Goal: Task Accomplishment & Management: Manage account settings

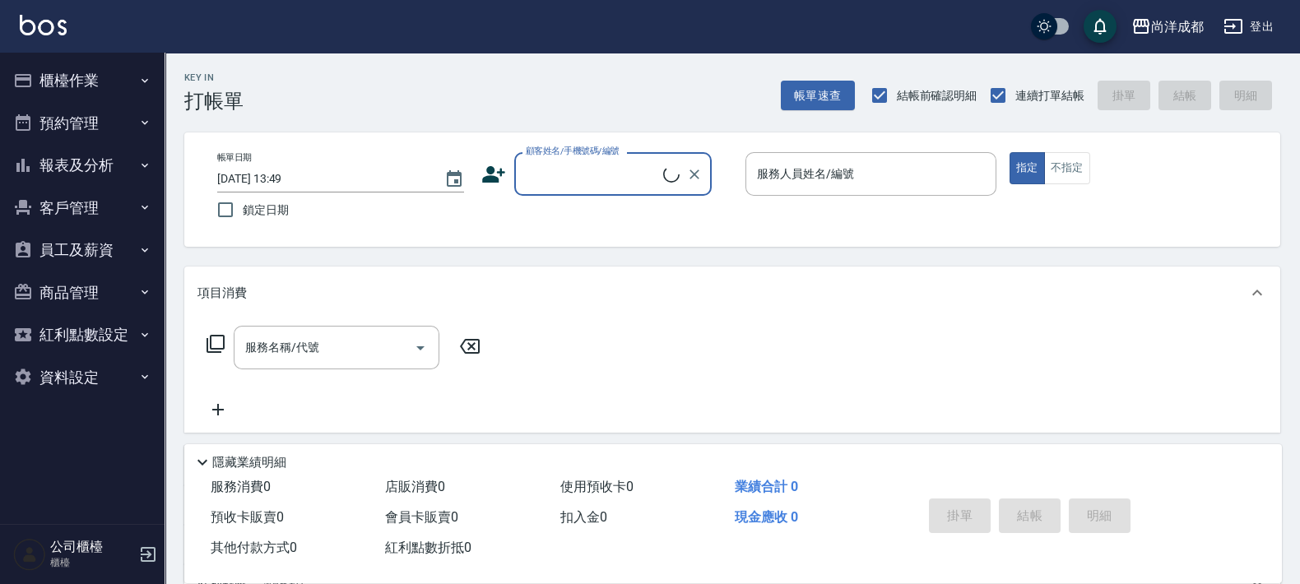
click at [95, 247] on button "員工及薪資" at bounding box center [82, 250] width 151 height 43
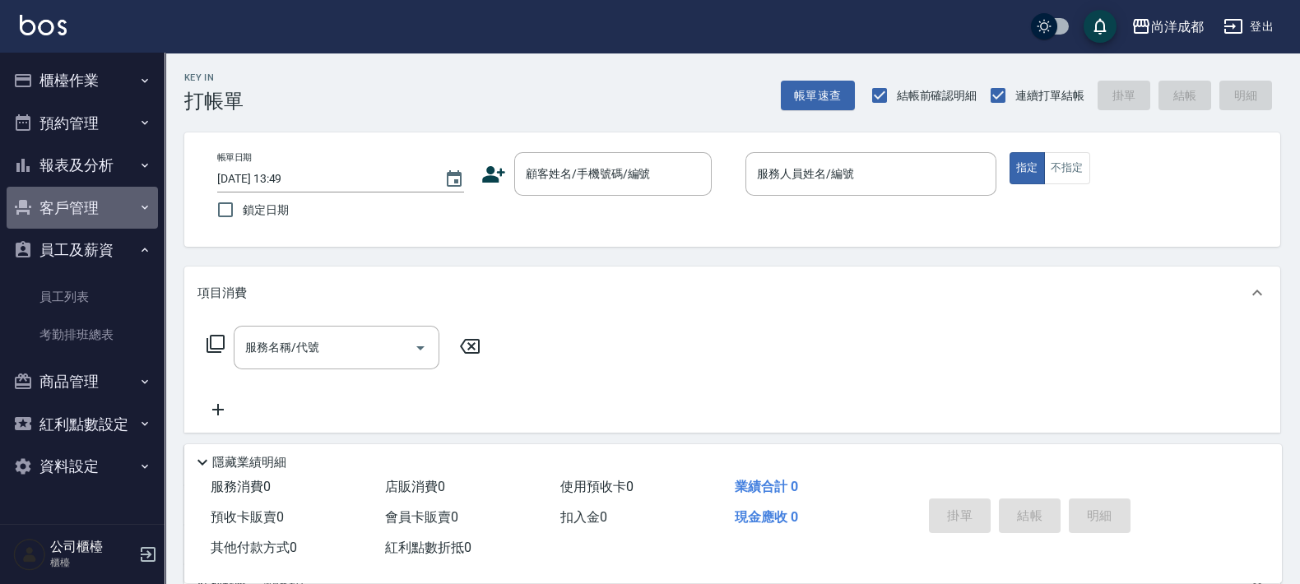
click at [95, 218] on button "客戶管理" at bounding box center [82, 208] width 151 height 43
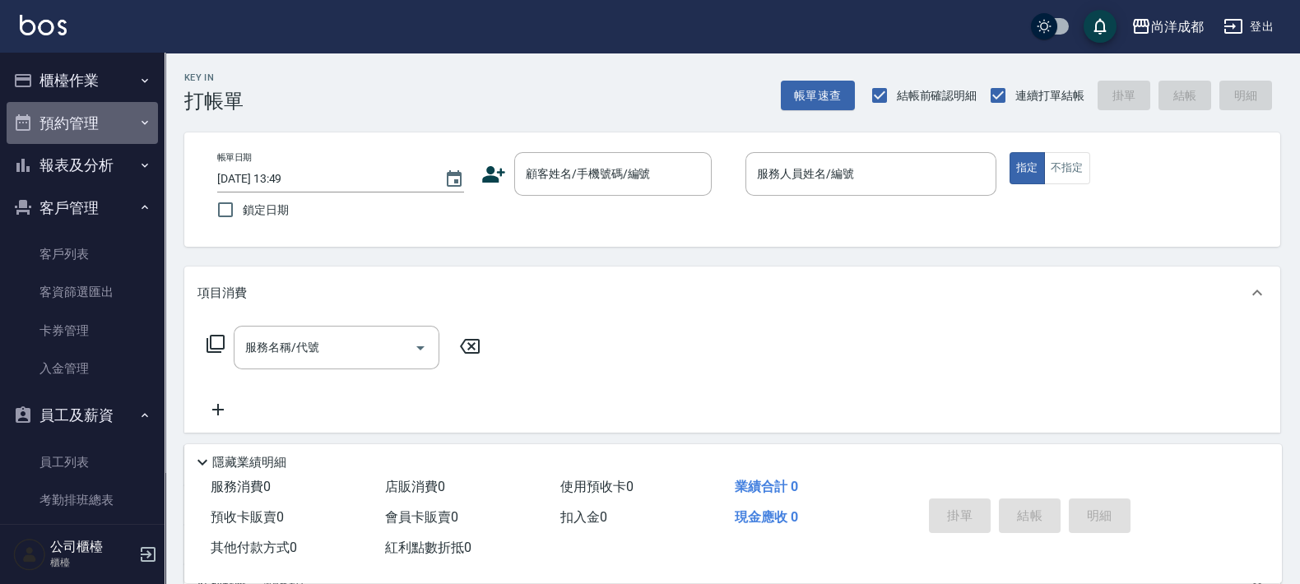
click at [123, 117] on button "預約管理" at bounding box center [82, 123] width 151 height 43
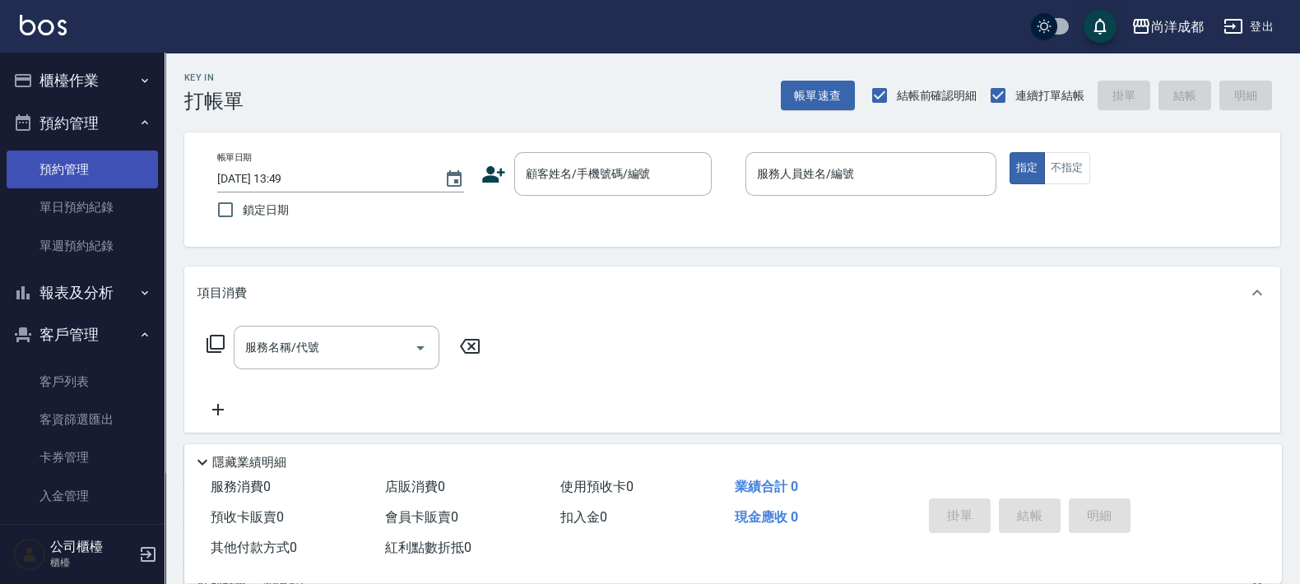
click at [70, 161] on link "預約管理" at bounding box center [82, 170] width 151 height 38
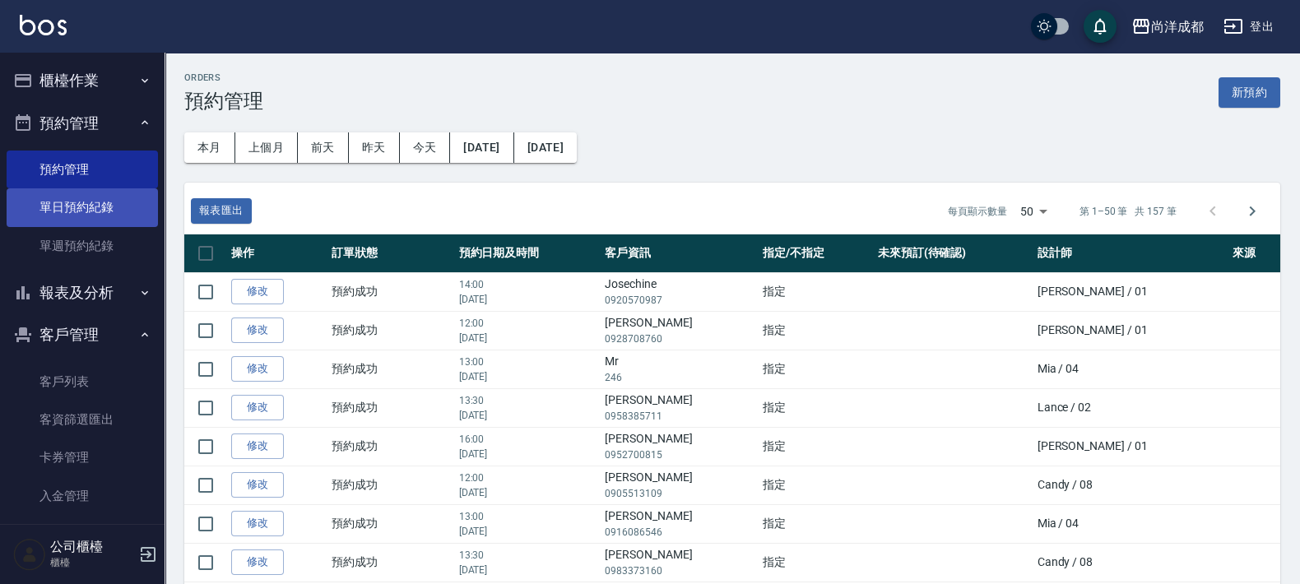
click at [91, 202] on link "單日預約紀錄" at bounding box center [82, 207] width 151 height 38
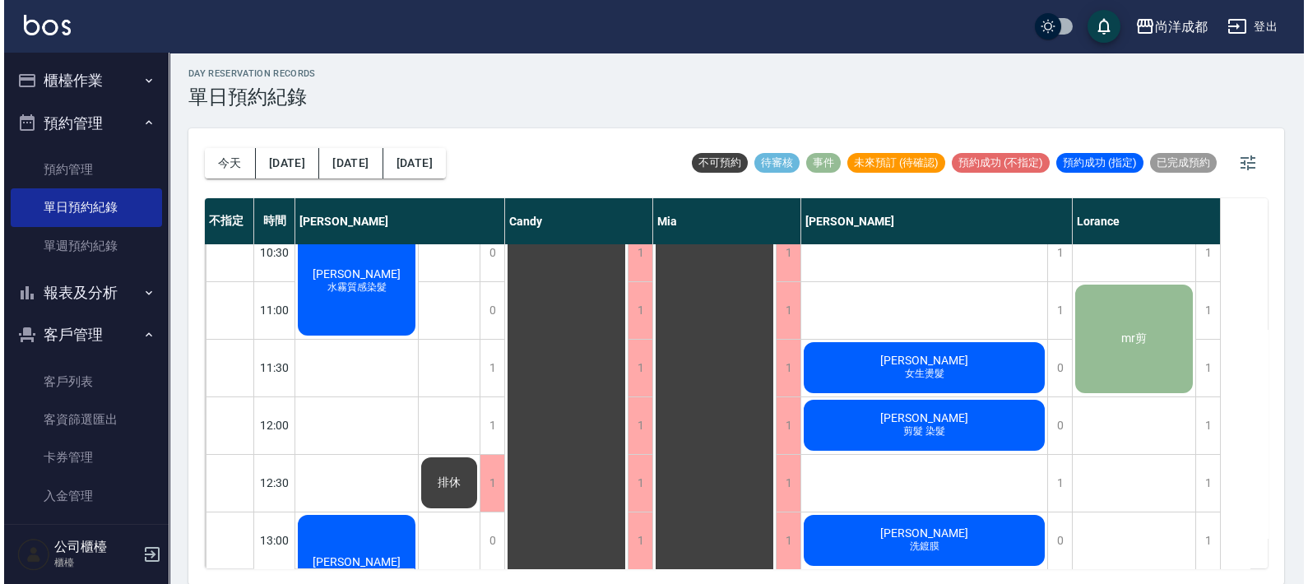
scroll to position [4, 0]
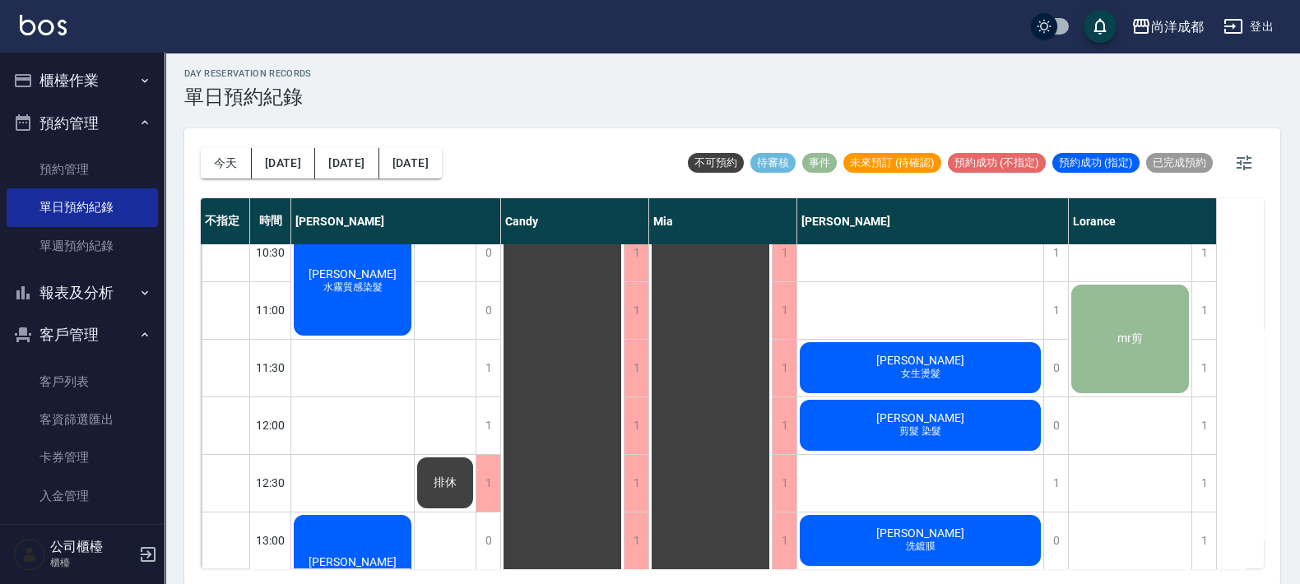
click at [936, 414] on span "林晏竹" at bounding box center [920, 417] width 95 height 13
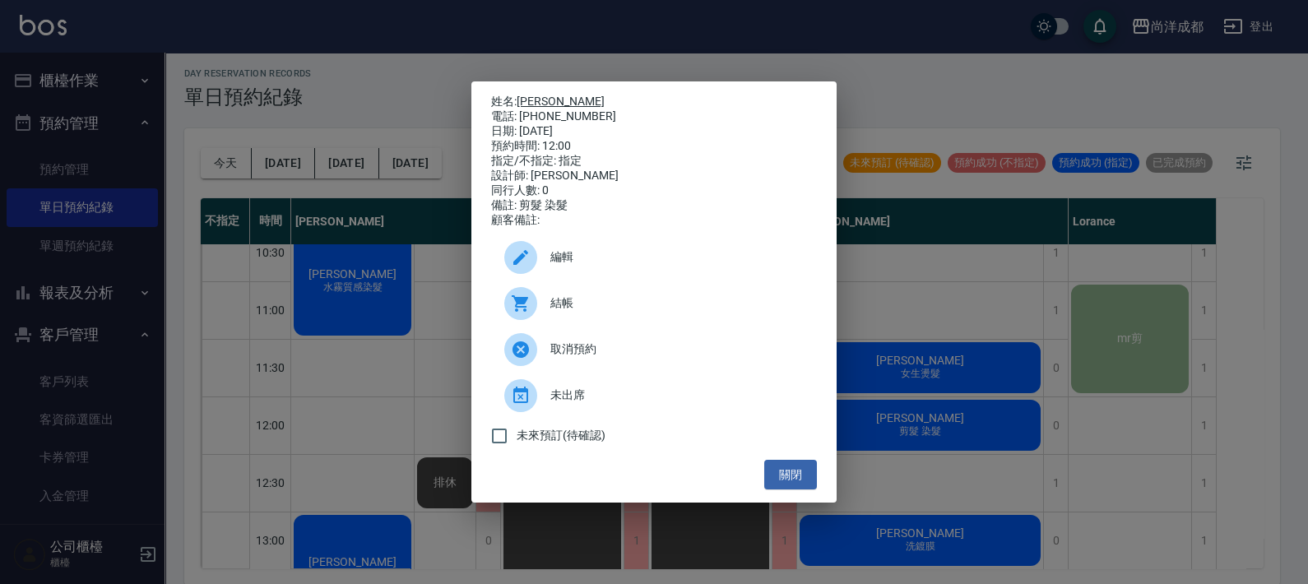
click at [536, 99] on link "[PERSON_NAME]" at bounding box center [561, 101] width 88 height 13
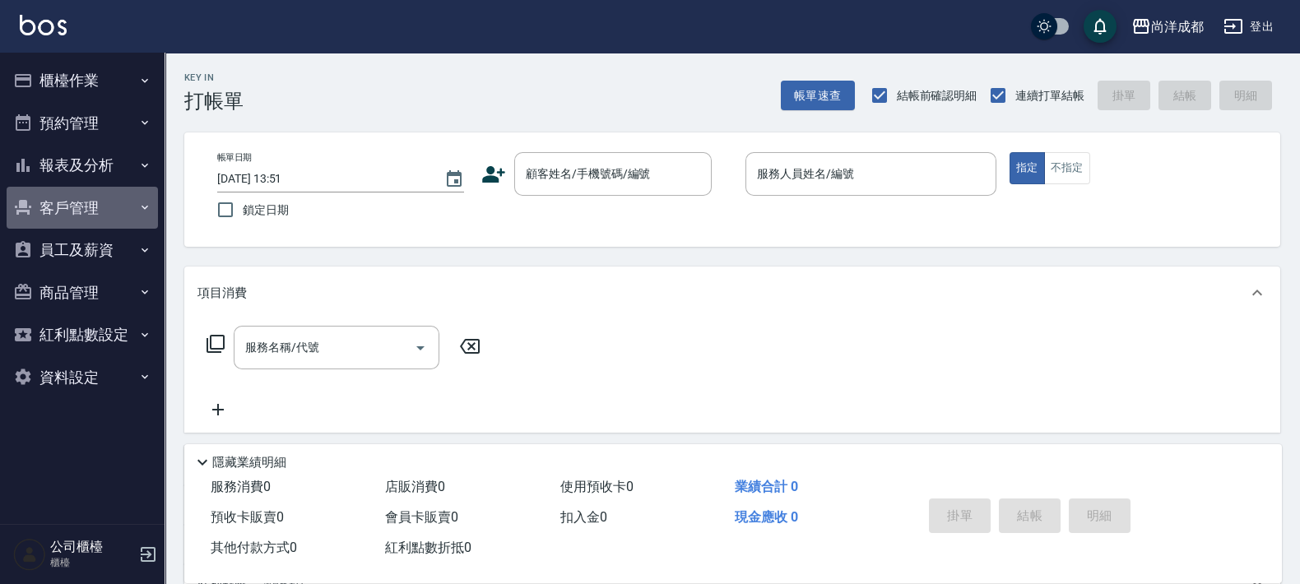
click at [65, 207] on button "客戶管理" at bounding box center [82, 208] width 151 height 43
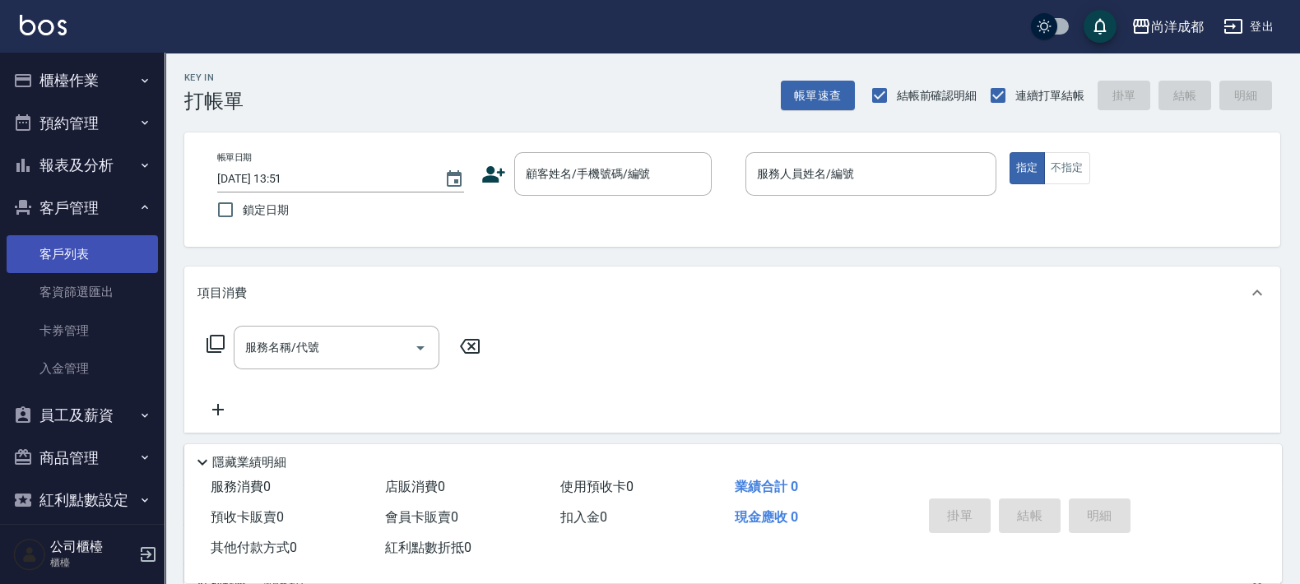
click at [70, 241] on link "客戶列表" at bounding box center [82, 254] width 151 height 38
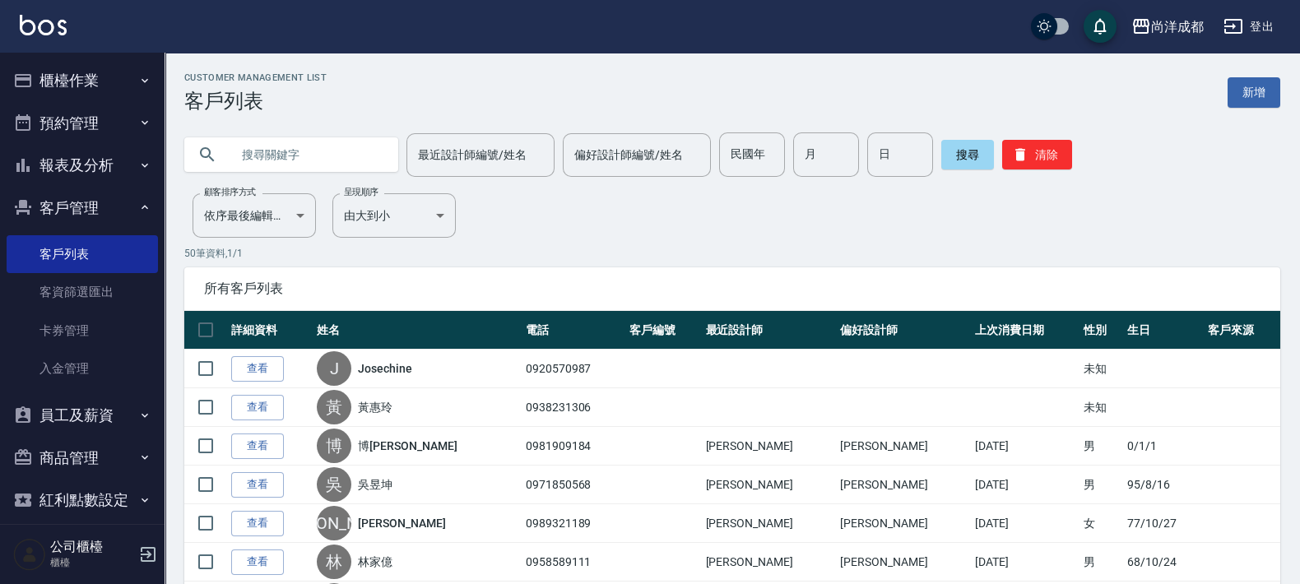
click at [338, 149] on input "text" at bounding box center [307, 154] width 155 height 44
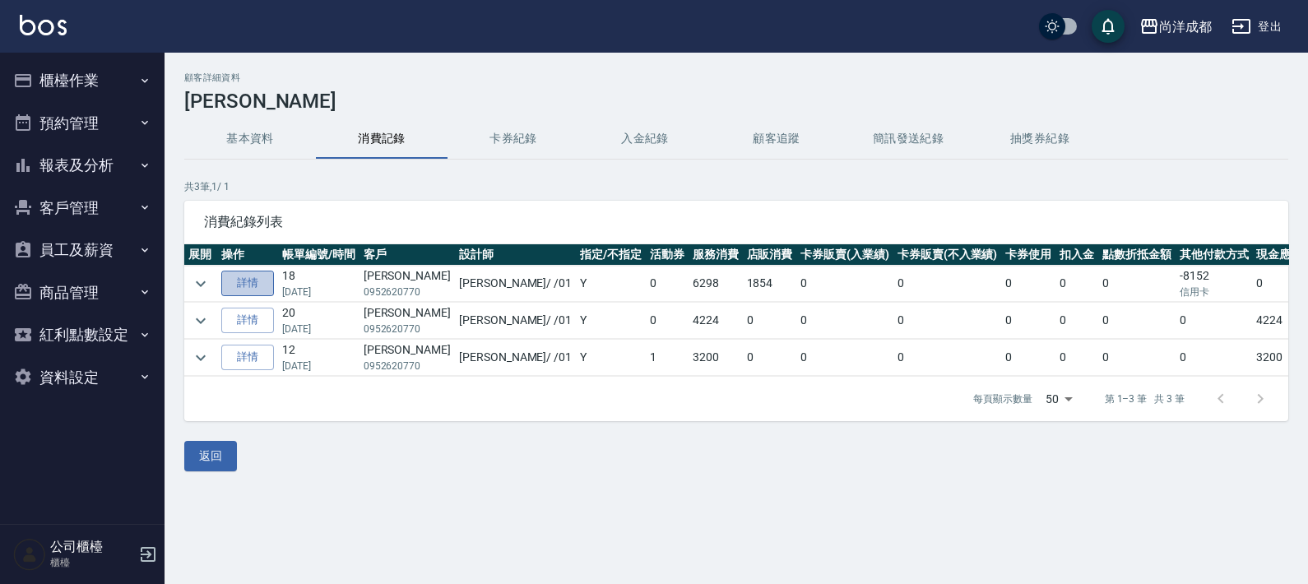
click at [247, 280] on link "詳情" at bounding box center [247, 283] width 53 height 25
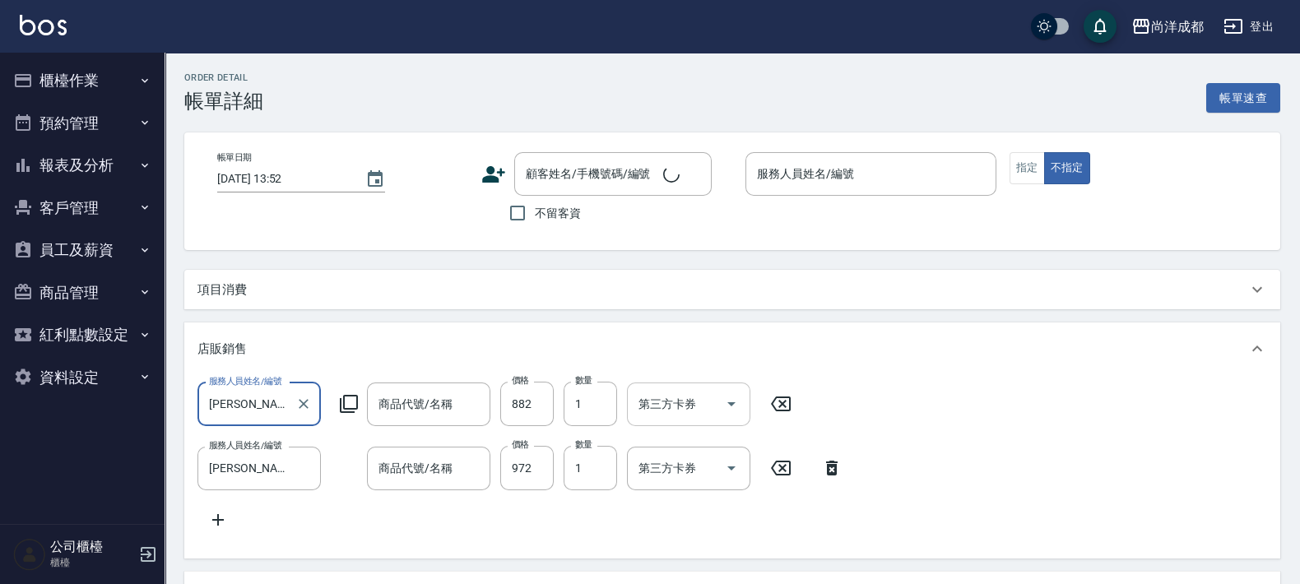
type input "[DATE] 17:33"
type input "[PERSON_NAME]-01"
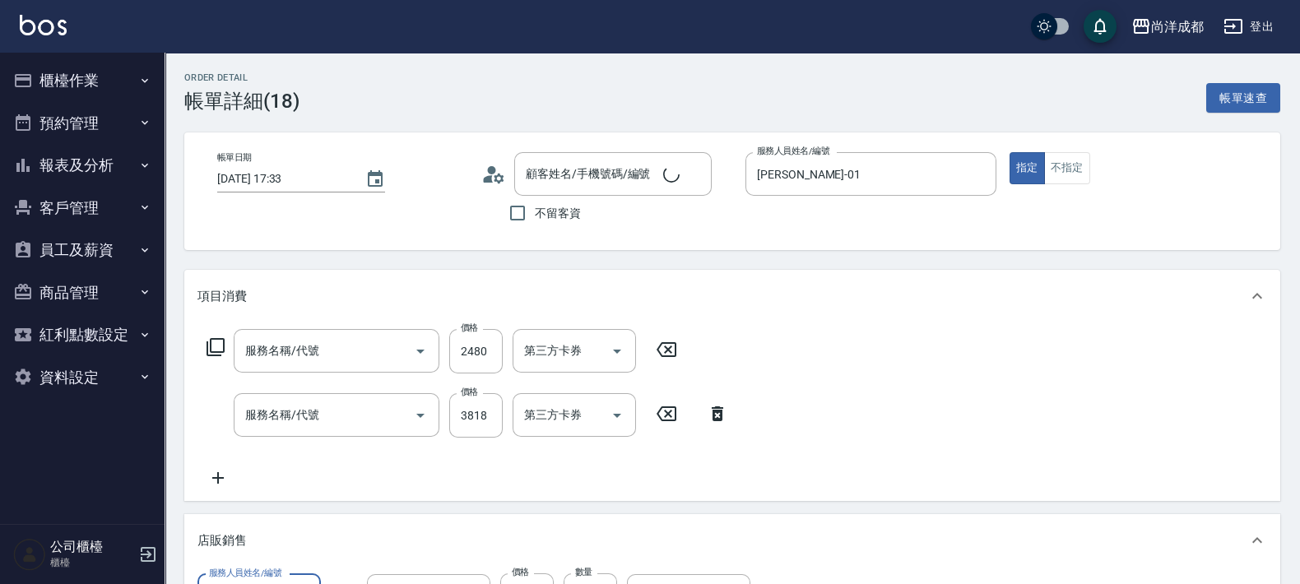
type input "肯葳波斯灣"
type input "[PERSON_NAME]拍拍纖N度46"
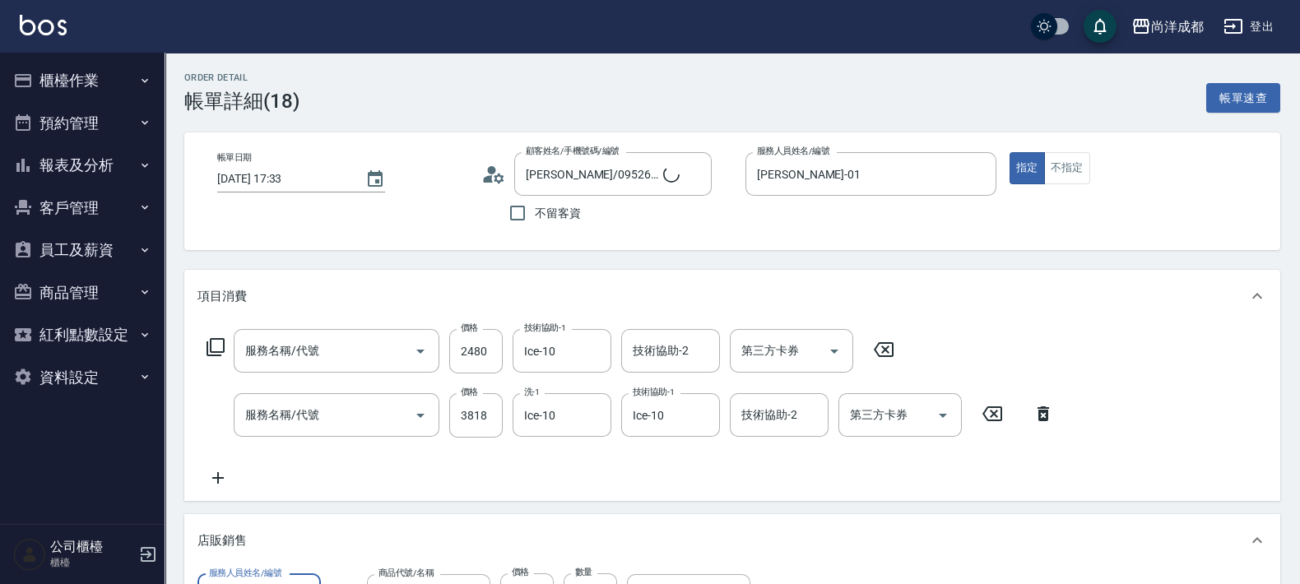
type input "[PERSON_NAME]/0952620770/"
type input "信用卡"
type input "自備護髮(1000以上)(601)"
type input "燙髮(301)"
click at [420, 355] on icon "Open" at bounding box center [420, 351] width 20 height 20
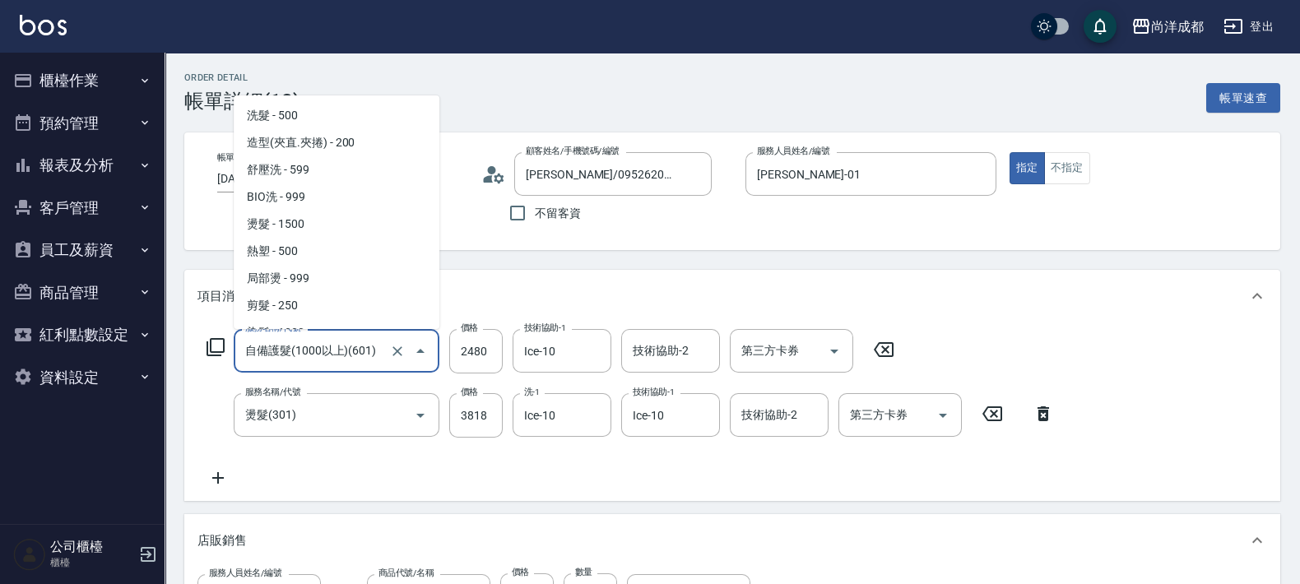
scroll to position [98, 0]
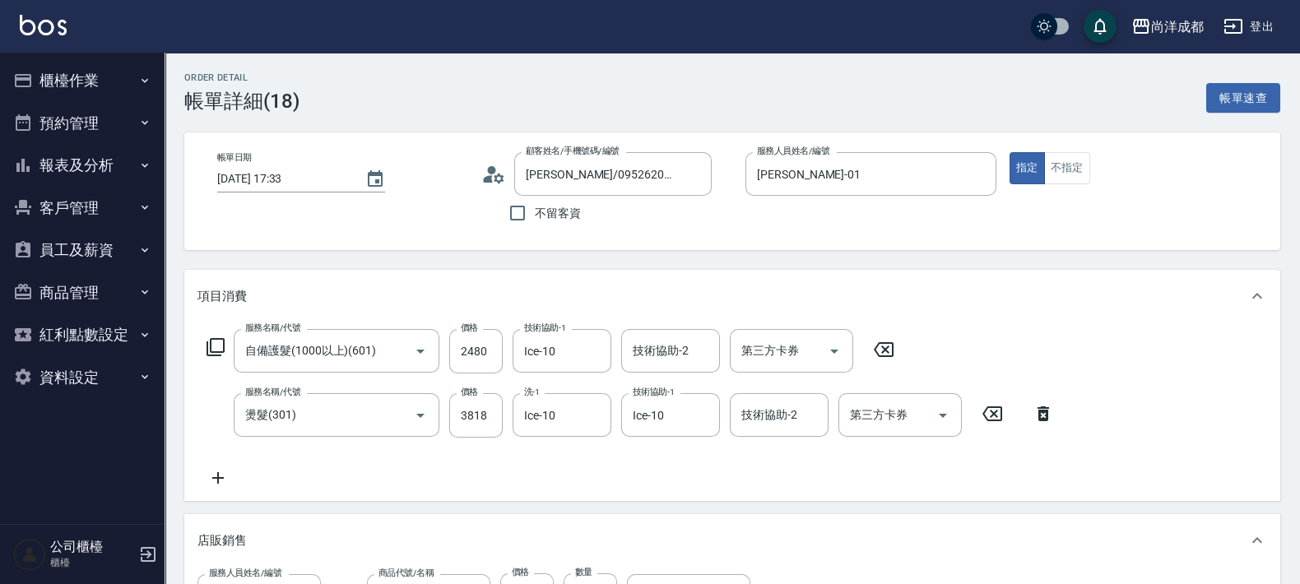
click at [561, 285] on div "項目消費" at bounding box center [732, 296] width 1096 height 53
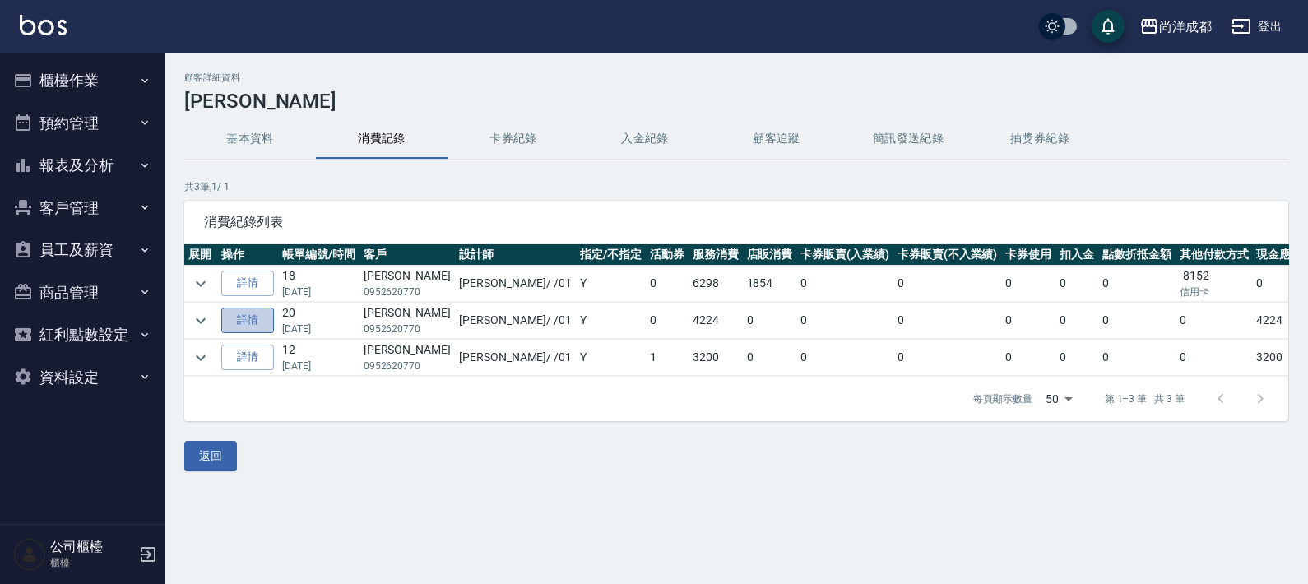
click at [256, 326] on link "詳情" at bounding box center [247, 320] width 53 height 25
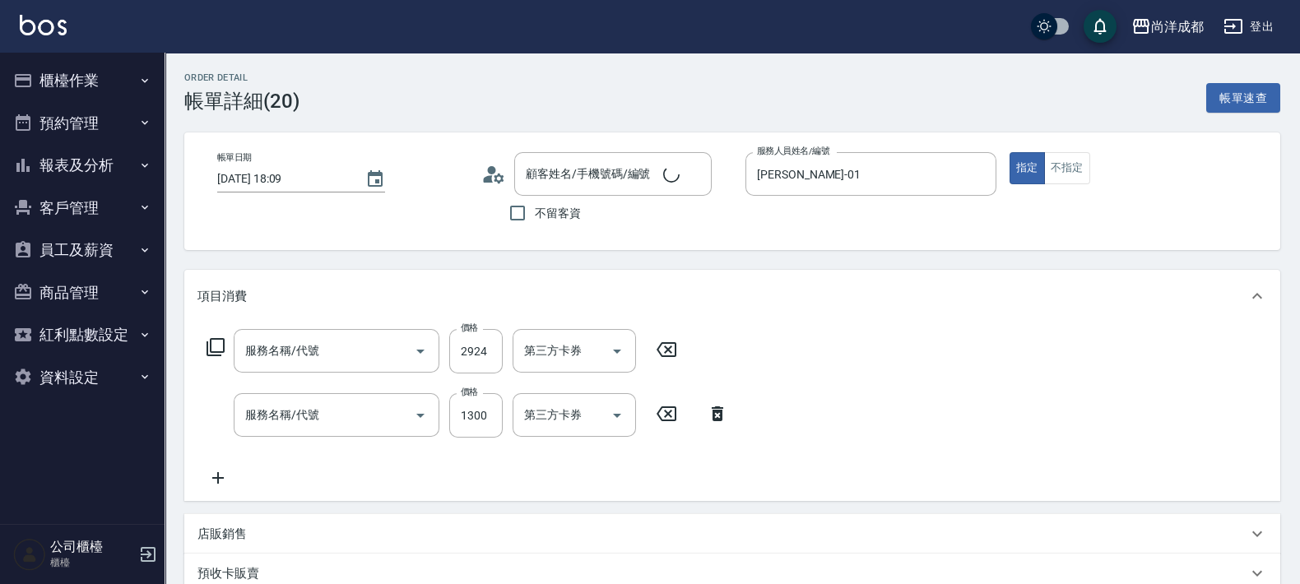
type input "[DATE] 18:09"
type input "[PERSON_NAME]-01"
type input "420"
type input "染髮(501)"
type input "剪髮(401)"
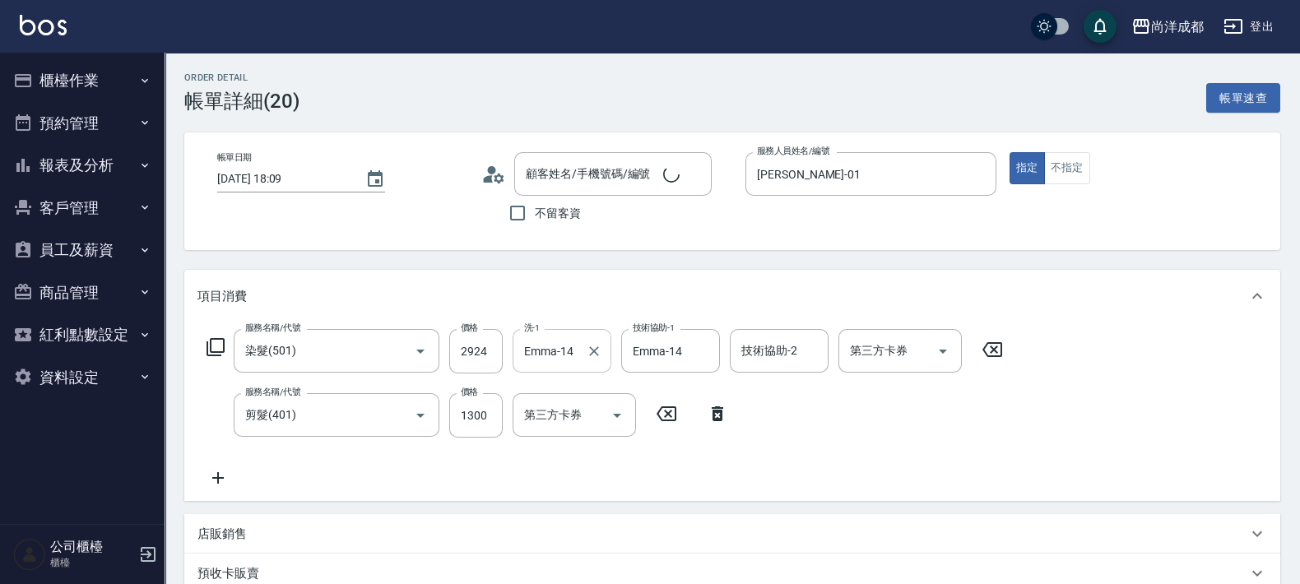
type input "[PERSON_NAME]/0952620770/"
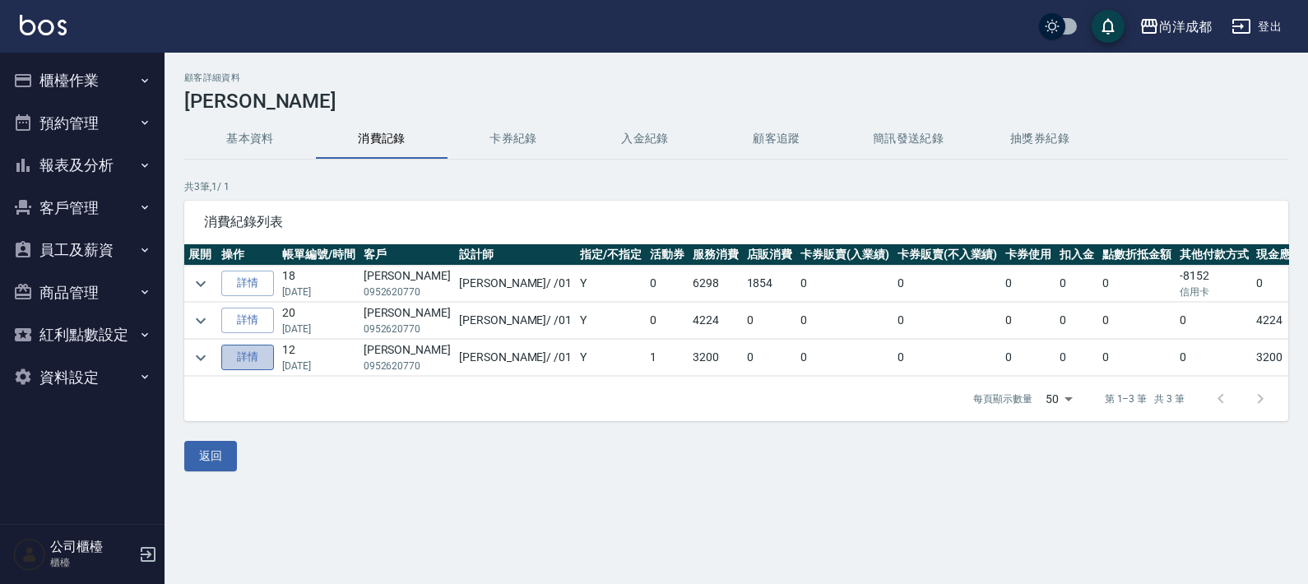
click at [242, 359] on link "詳情" at bounding box center [247, 357] width 53 height 25
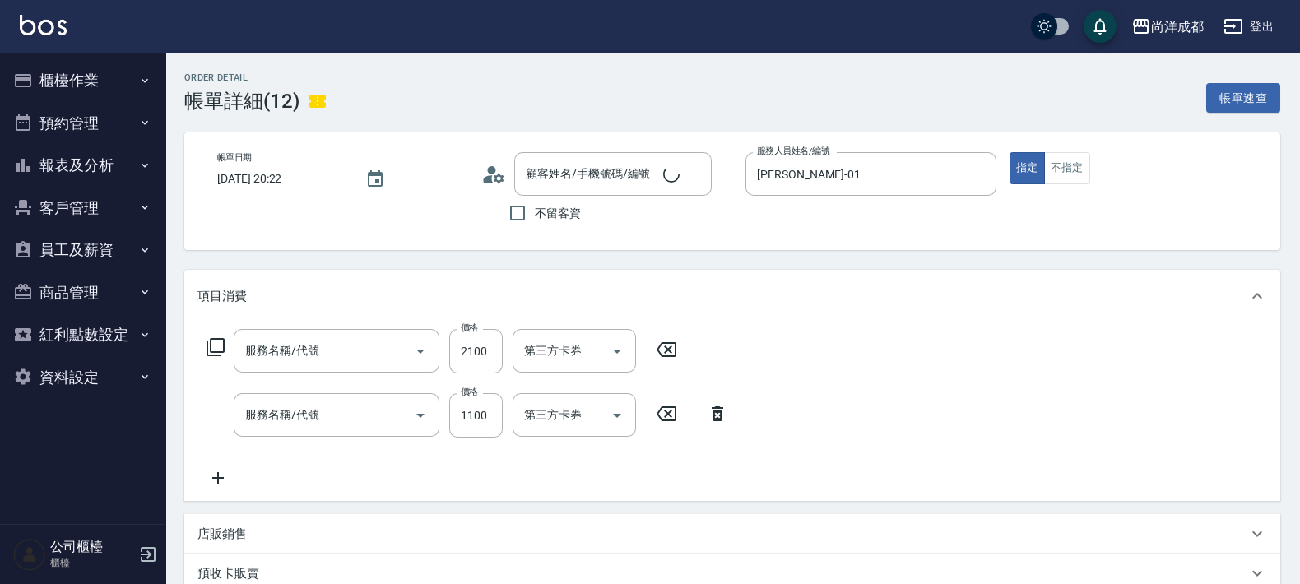
type input "[DATE] 20:22"
type input "[PERSON_NAME]-01"
type input "320"
type input "染髮(501)"
type input "剪髮(401)"
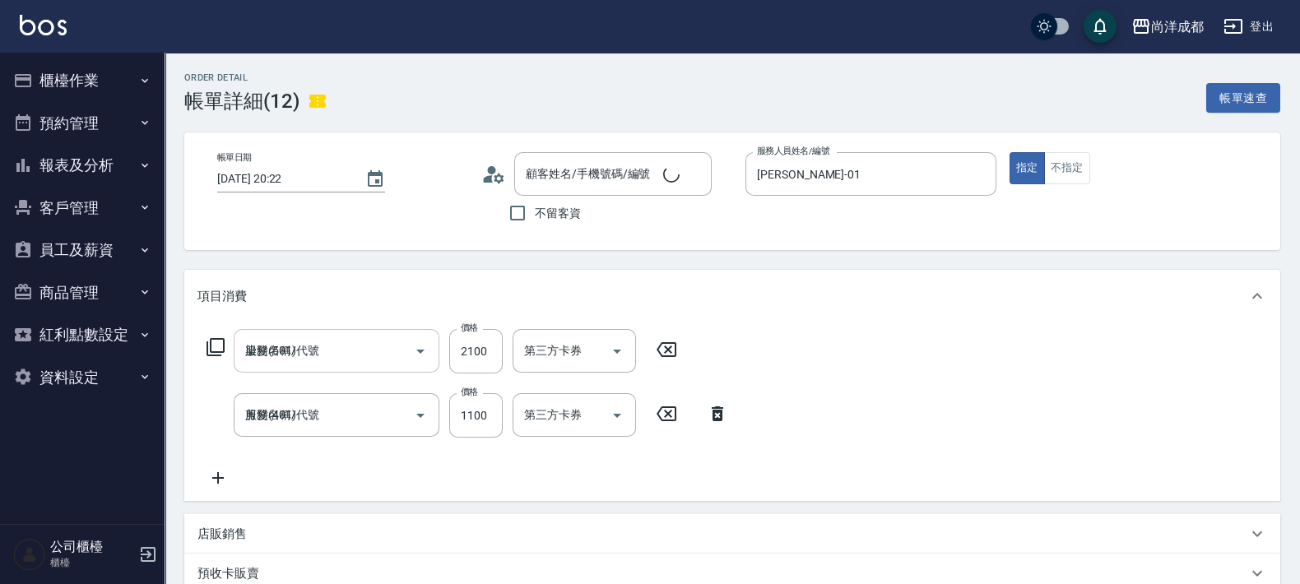
type input "[PERSON_NAME]/0952620770/"
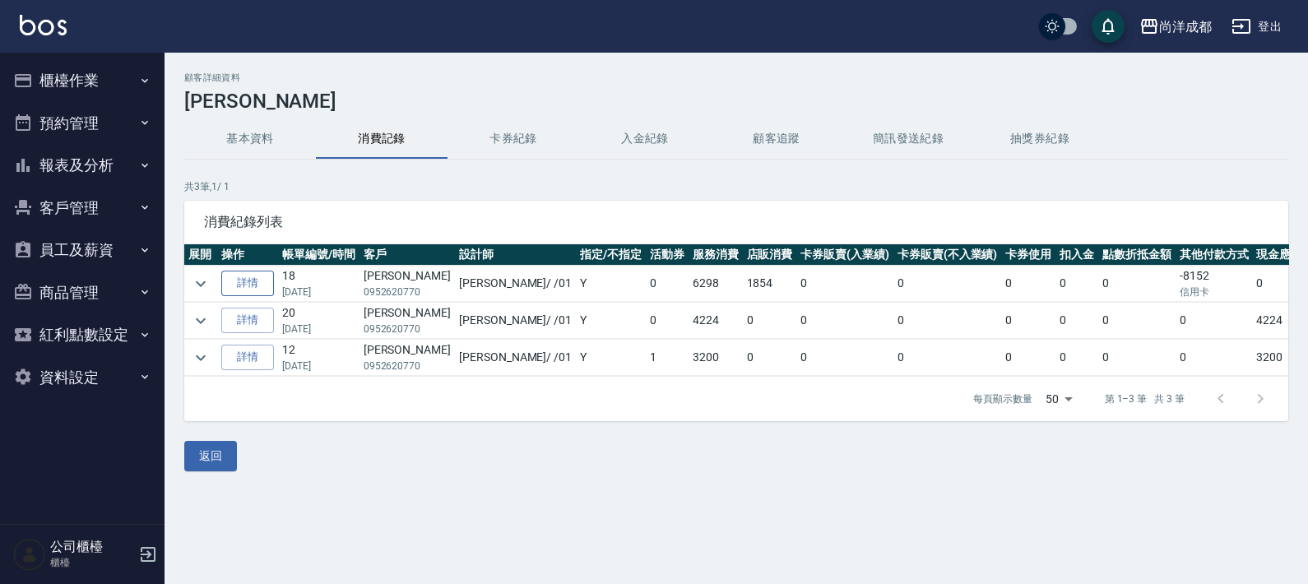
click at [235, 288] on link "詳情" at bounding box center [247, 283] width 53 height 25
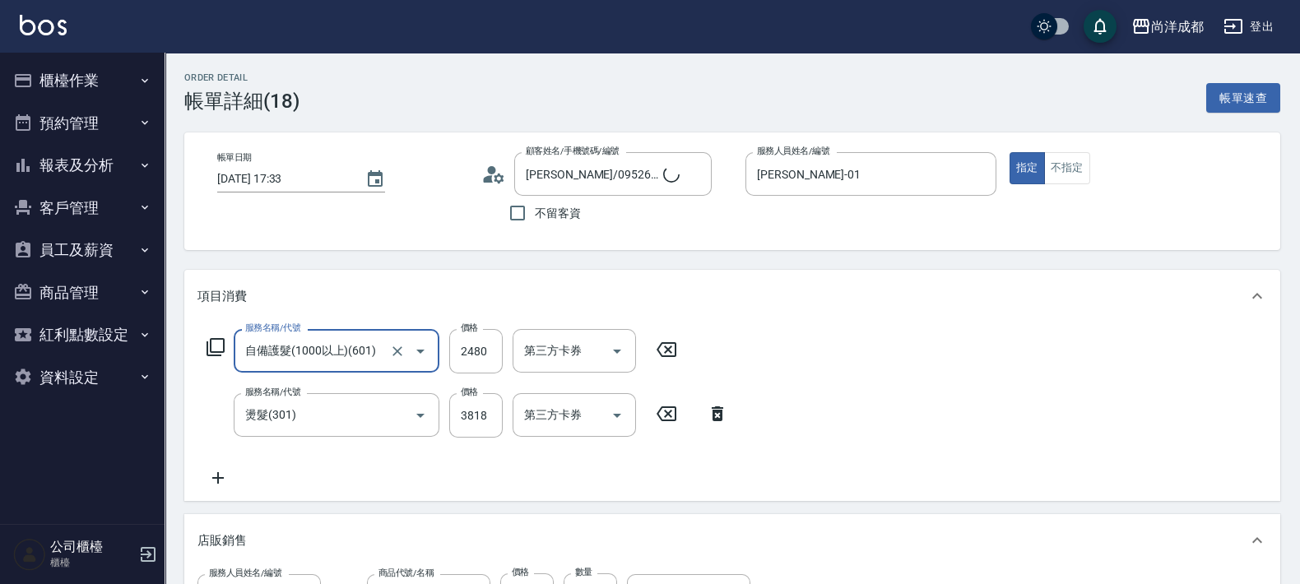
type input "[PERSON_NAME]/0952620770/"
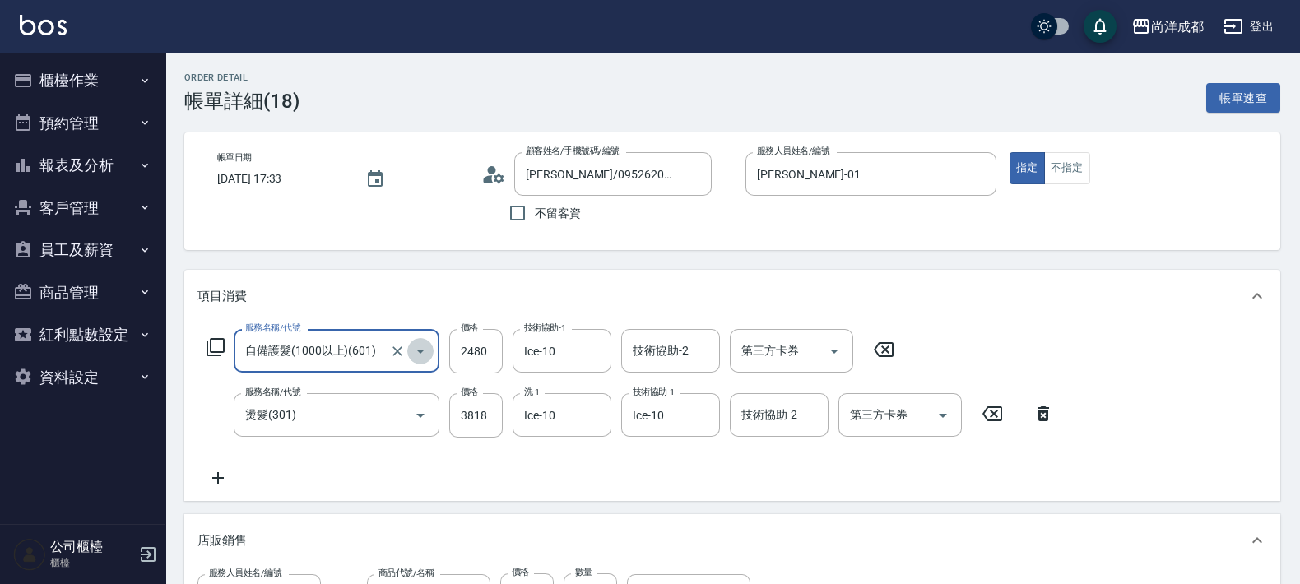
click at [421, 358] on icon "Open" at bounding box center [420, 351] width 20 height 20
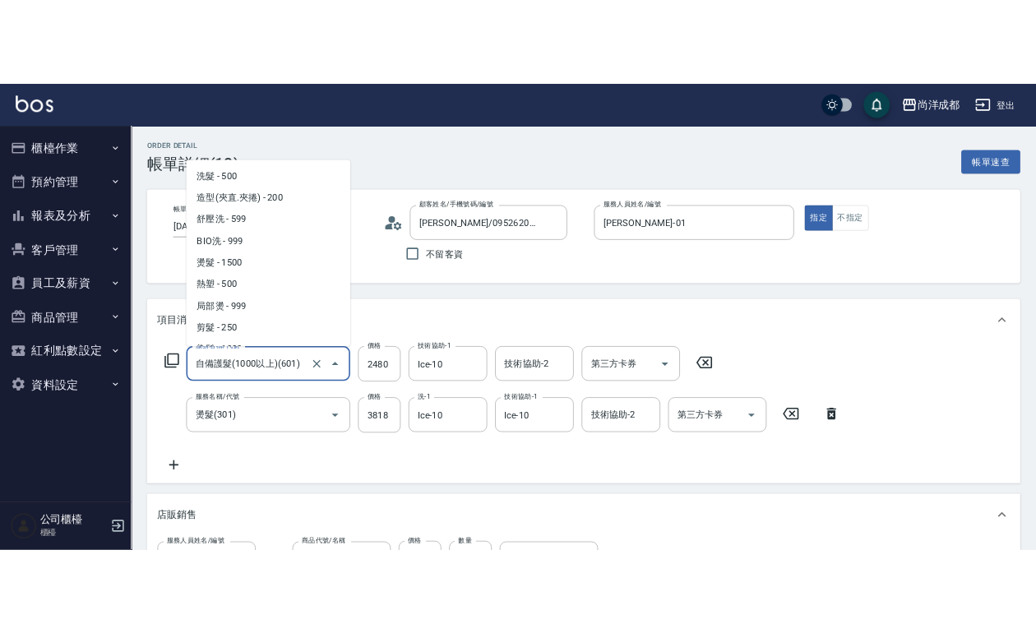
scroll to position [98, 0]
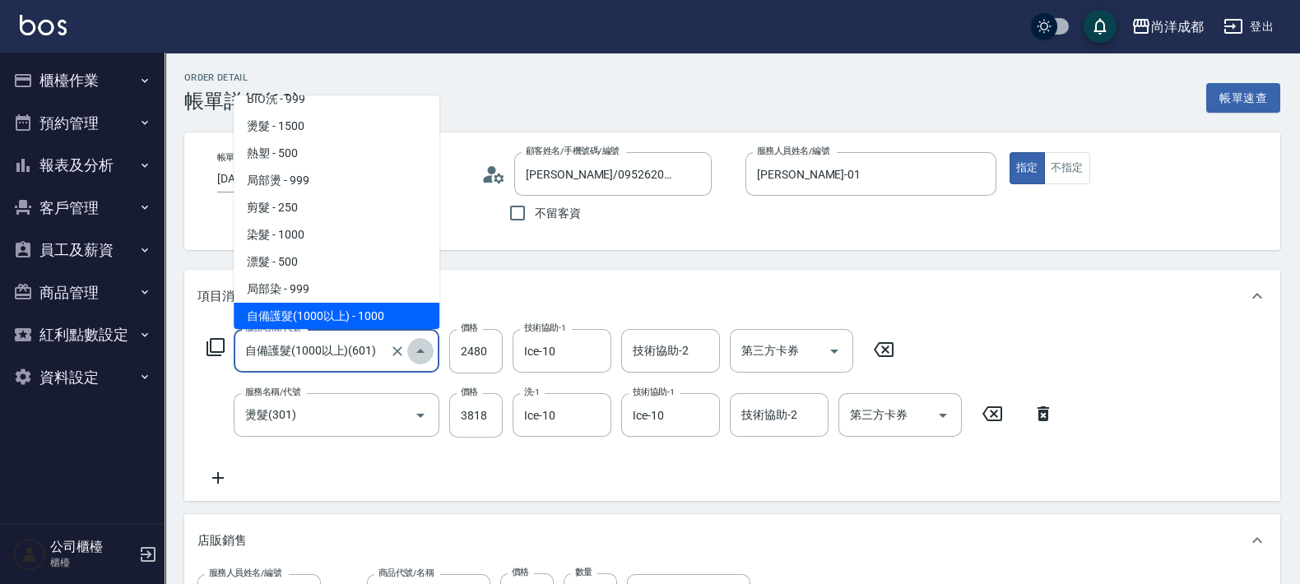
click at [421, 358] on icon "Close" at bounding box center [420, 351] width 20 height 20
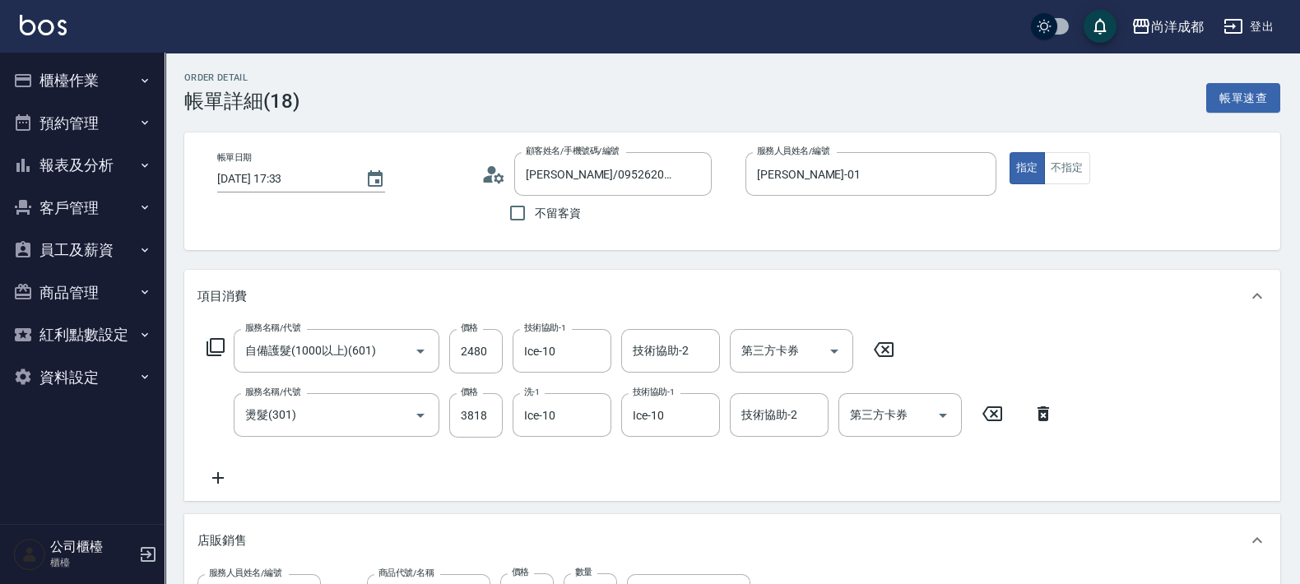
click at [517, 273] on div "項目消費" at bounding box center [732, 296] width 1096 height 53
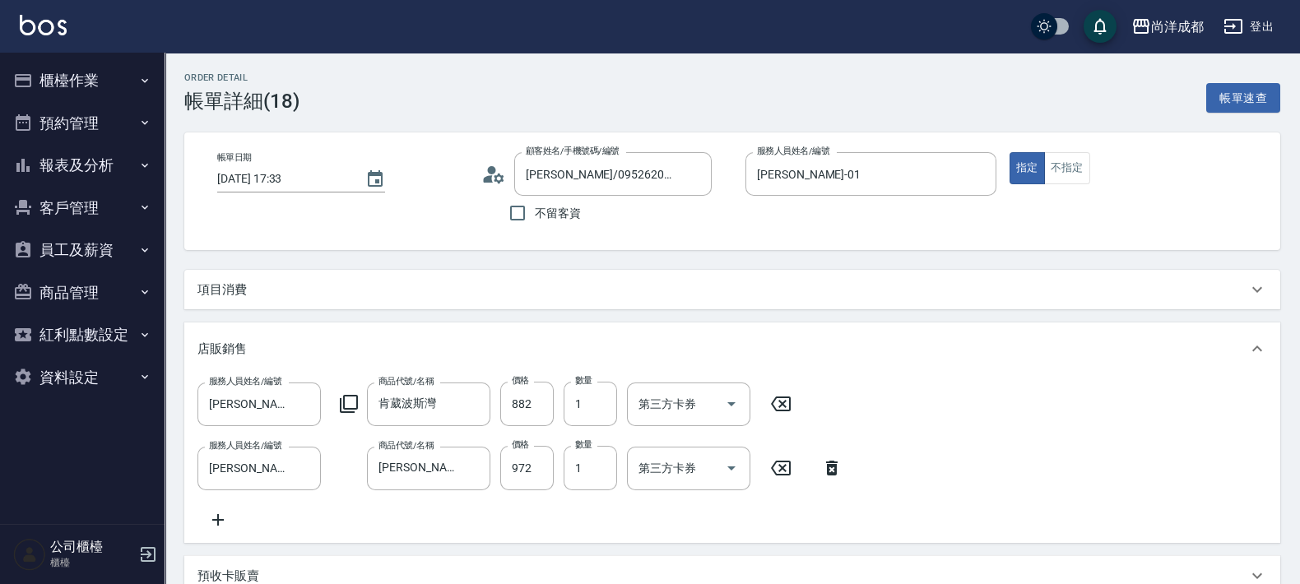
click at [415, 286] on div "項目消費" at bounding box center [722, 289] width 1050 height 17
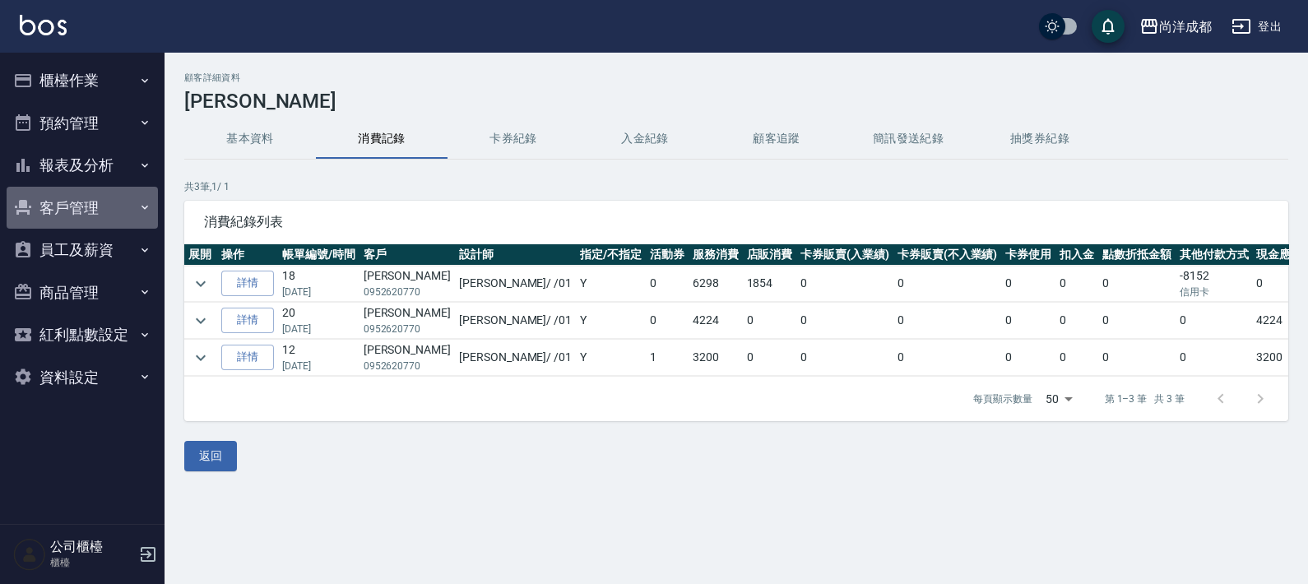
click at [76, 221] on button "客戶管理" at bounding box center [82, 208] width 151 height 43
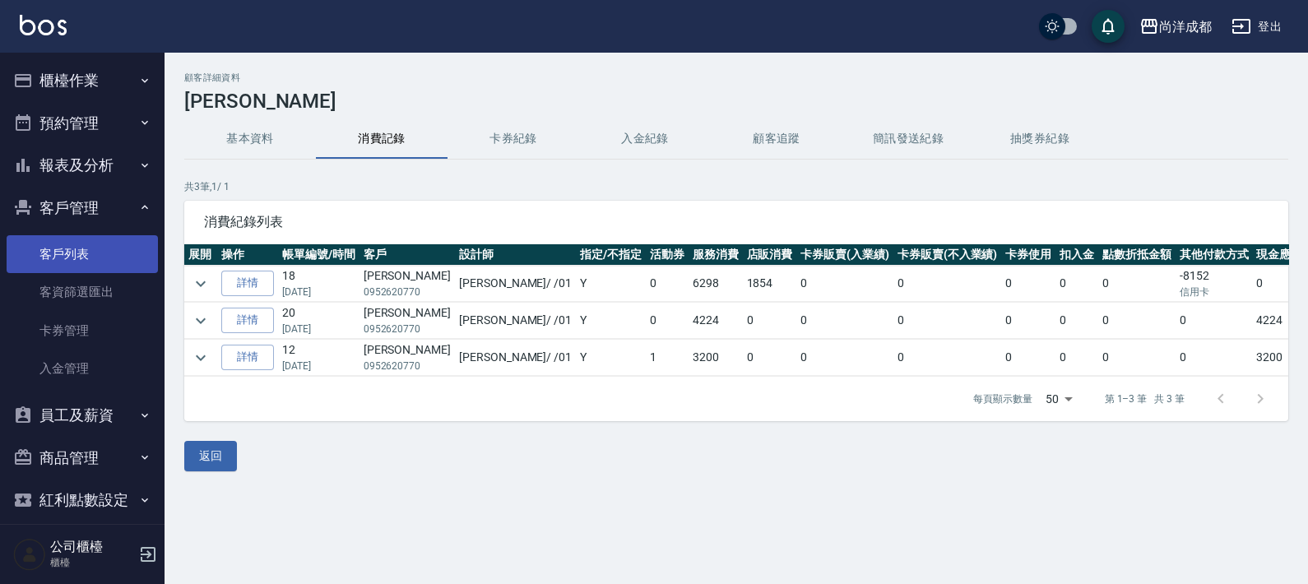
click at [62, 255] on link "客戶列表" at bounding box center [82, 254] width 151 height 38
